Goal: Check status

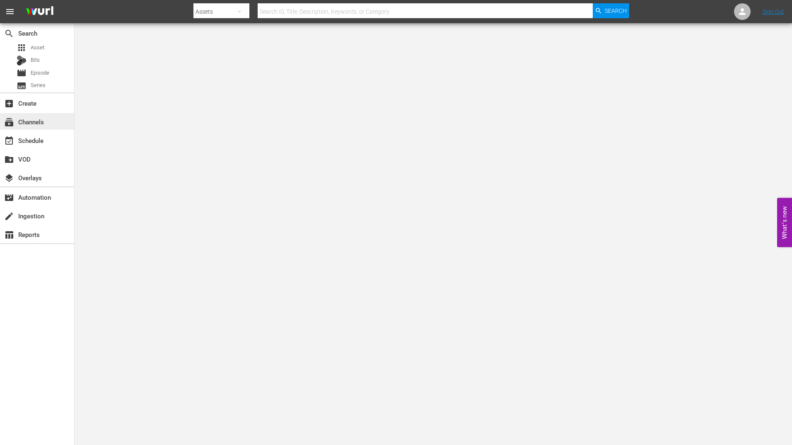
click at [55, 125] on div "subscriptions Channels" at bounding box center [37, 121] width 74 height 17
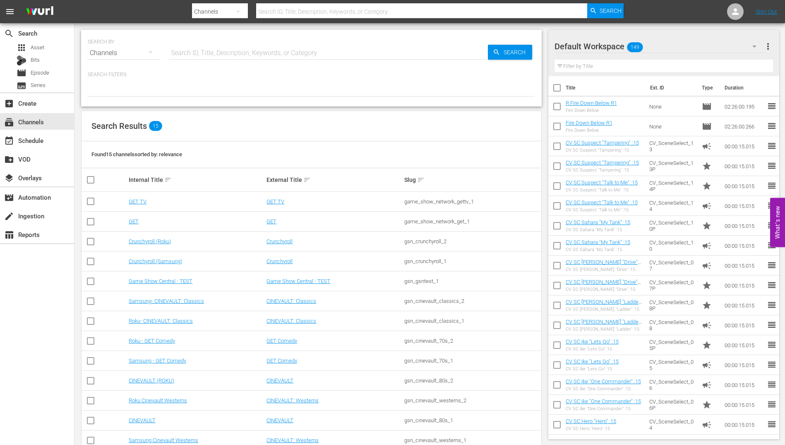
click at [185, 297] on td "Samsung- CINEVAULT: Classics" at bounding box center [197, 301] width 138 height 20
click at [183, 302] on link "Samsung- CINEVAULT: Classics" at bounding box center [166, 301] width 75 height 6
